Goal: Task Accomplishment & Management: Use online tool/utility

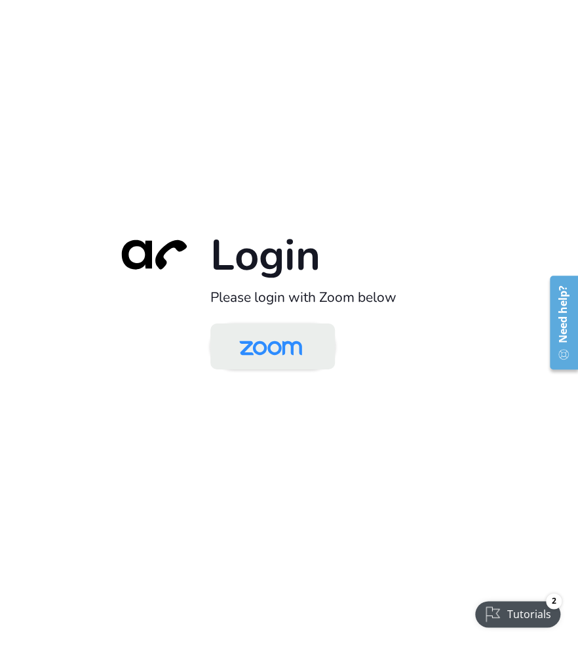
click at [303, 365] on img at bounding box center [271, 347] width 90 height 43
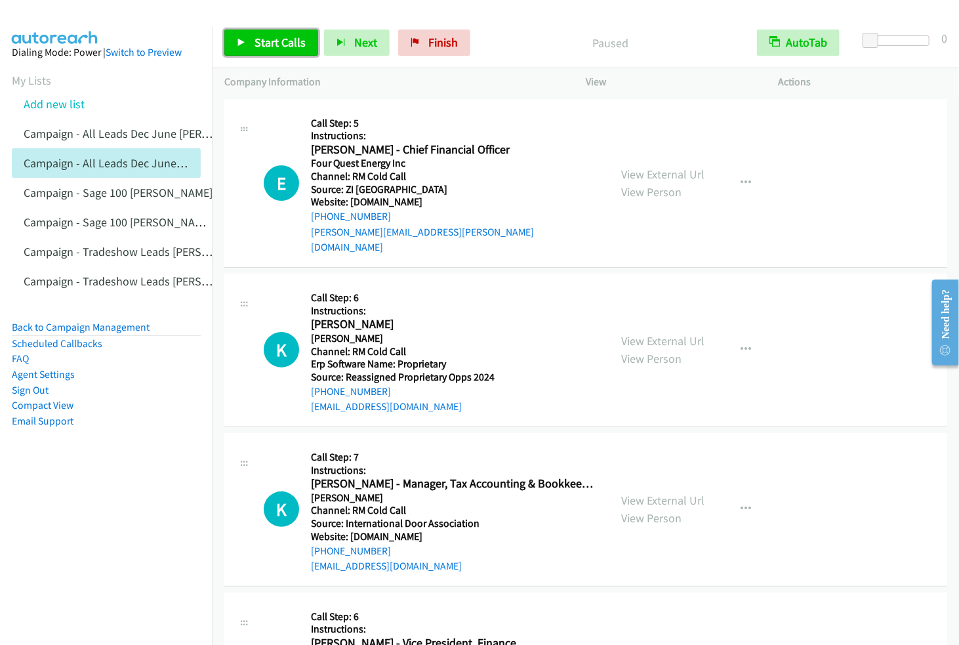
click at [297, 45] on span "Start Calls" at bounding box center [279, 42] width 51 height 15
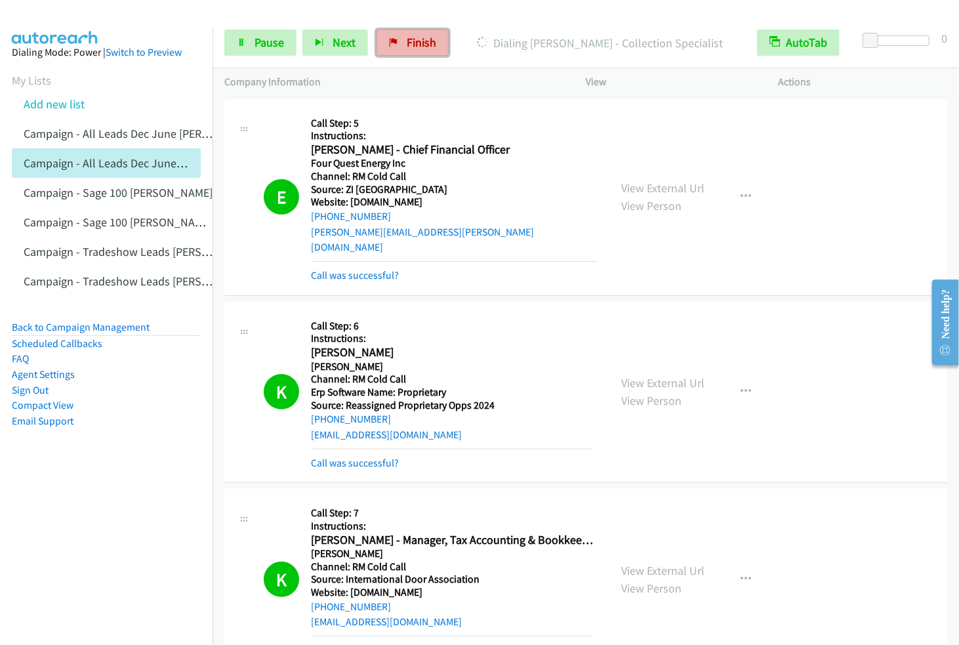
click at [427, 41] on span "Finish" at bounding box center [422, 42] width 30 height 15
drag, startPoint x: 742, startPoint y: 128, endPoint x: 731, endPoint y: 133, distance: 12.3
click at [742, 128] on div "View External Url View Person View External Url Email Schedule/Manage Callback …" at bounding box center [711, 197] width 205 height 172
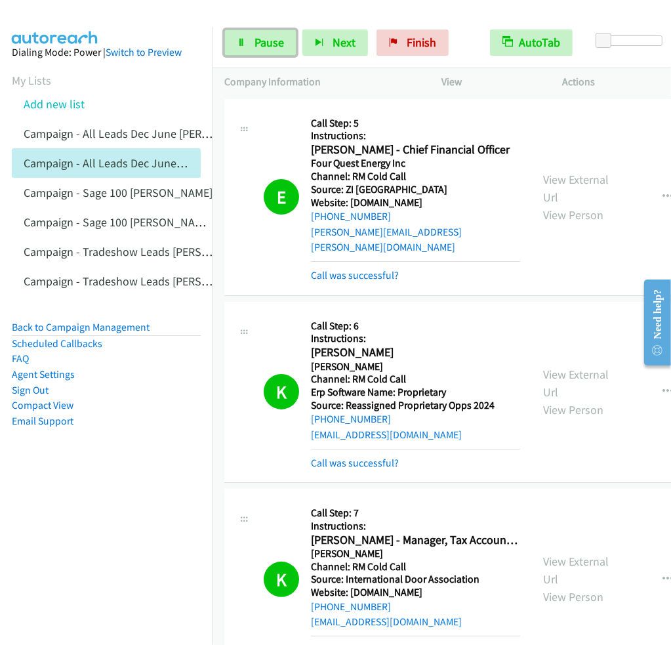
drag, startPoint x: 281, startPoint y: 47, endPoint x: 403, endPoint y: 94, distance: 130.2
click at [281, 47] on span "Pause" at bounding box center [269, 42] width 30 height 15
